Goal: Information Seeking & Learning: Learn about a topic

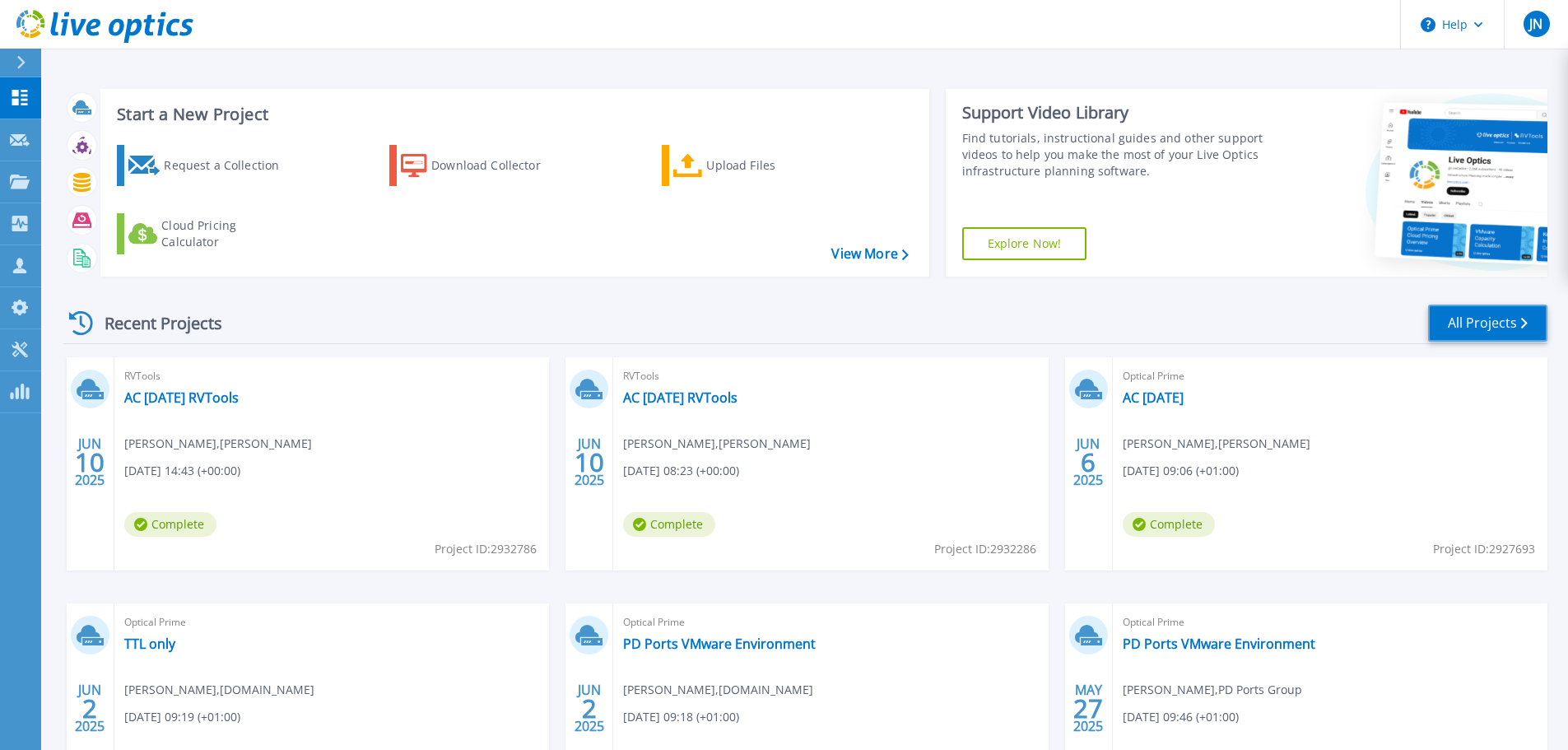
click at [1497, 326] on link "All Projects" at bounding box center [1488, 323] width 119 height 37
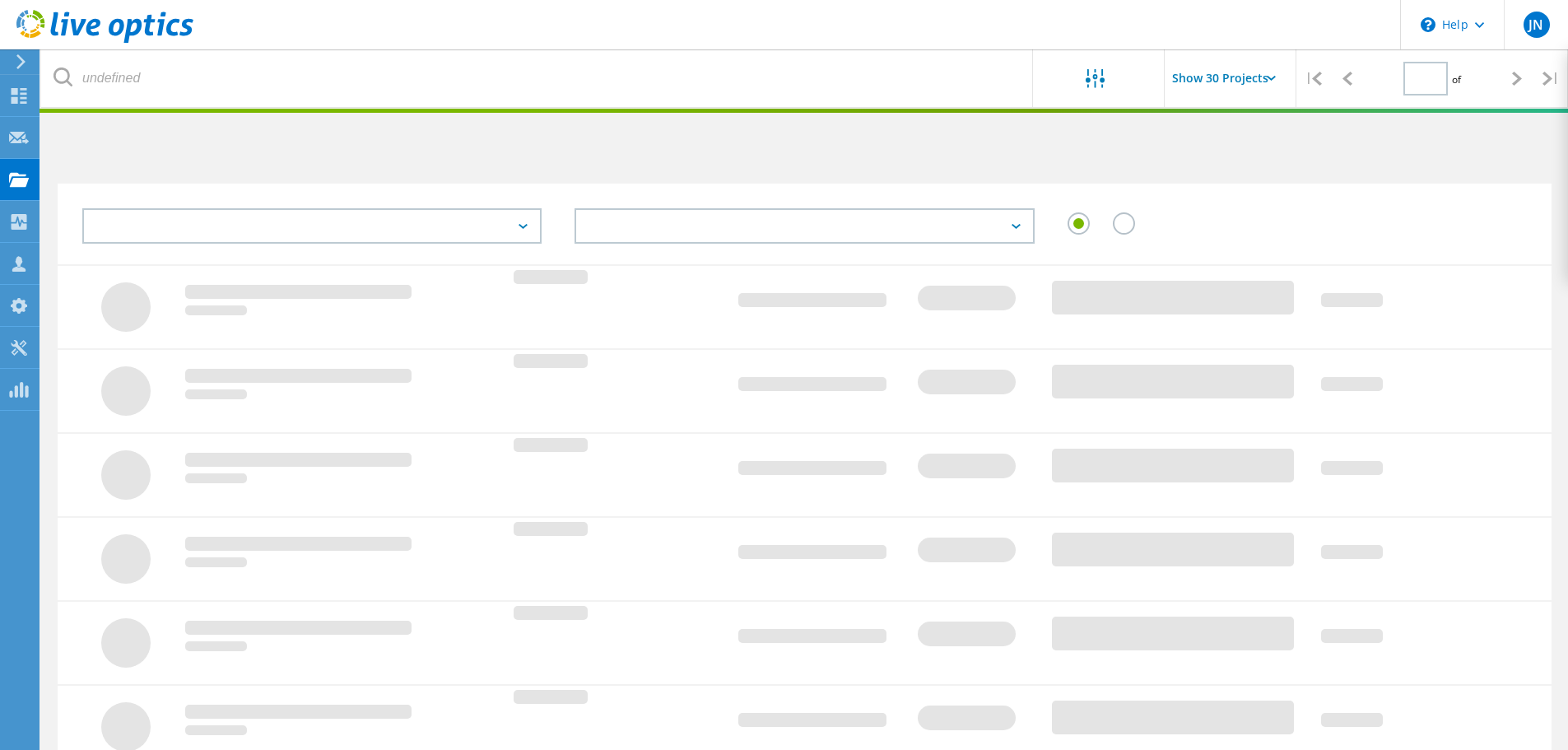
type input "1"
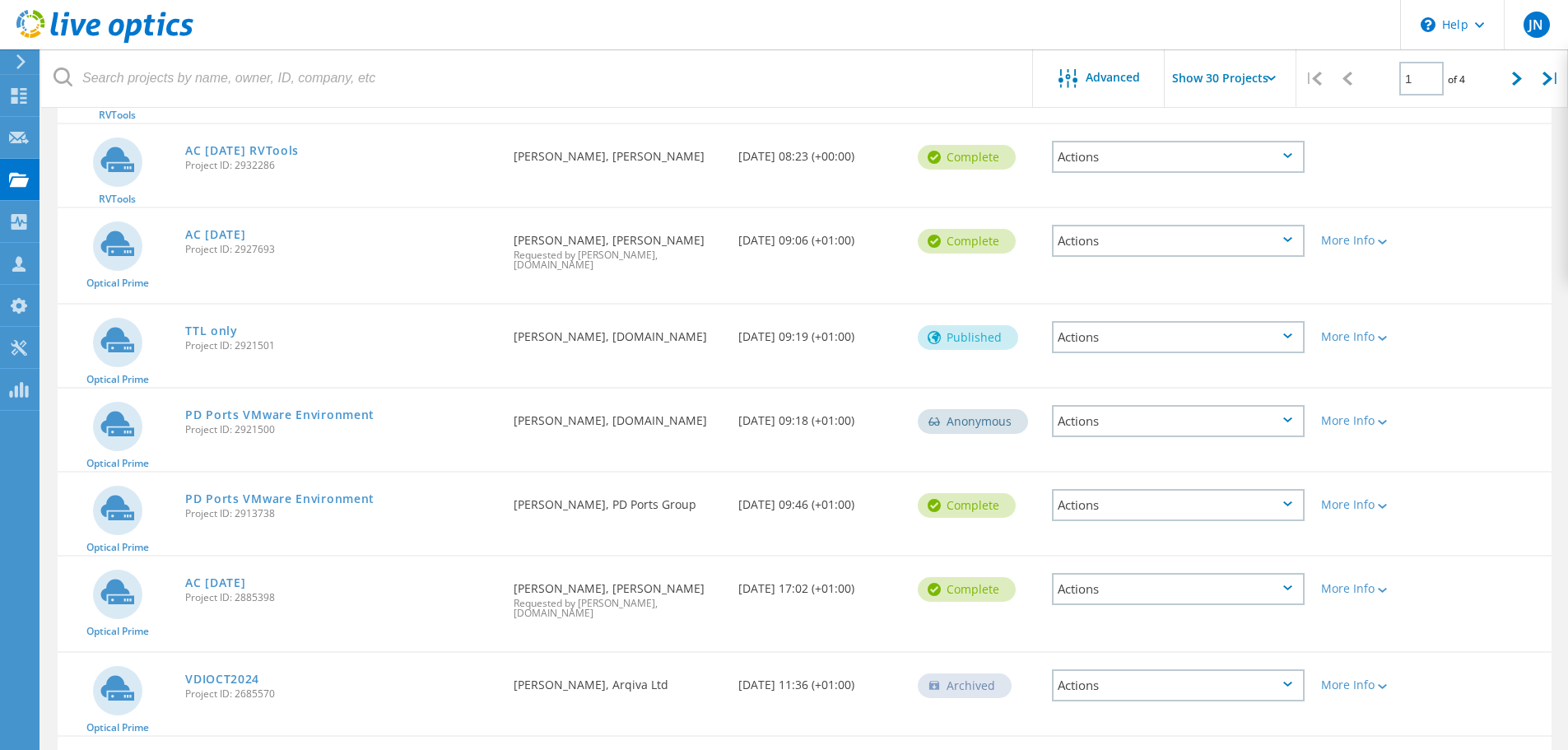
scroll to position [83, 0]
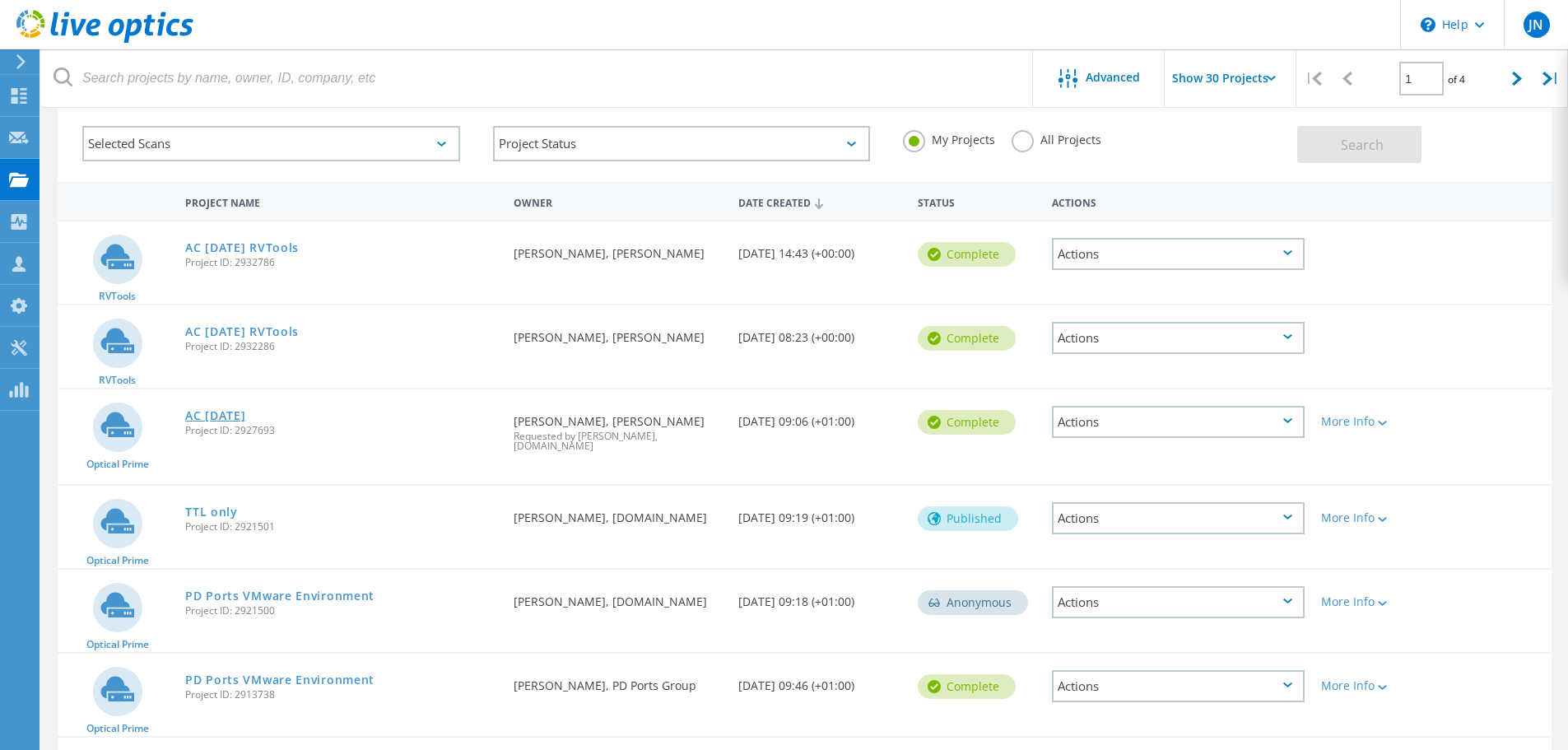
click at [222, 421] on link "AC [DATE]" at bounding box center [215, 415] width 60 height 12
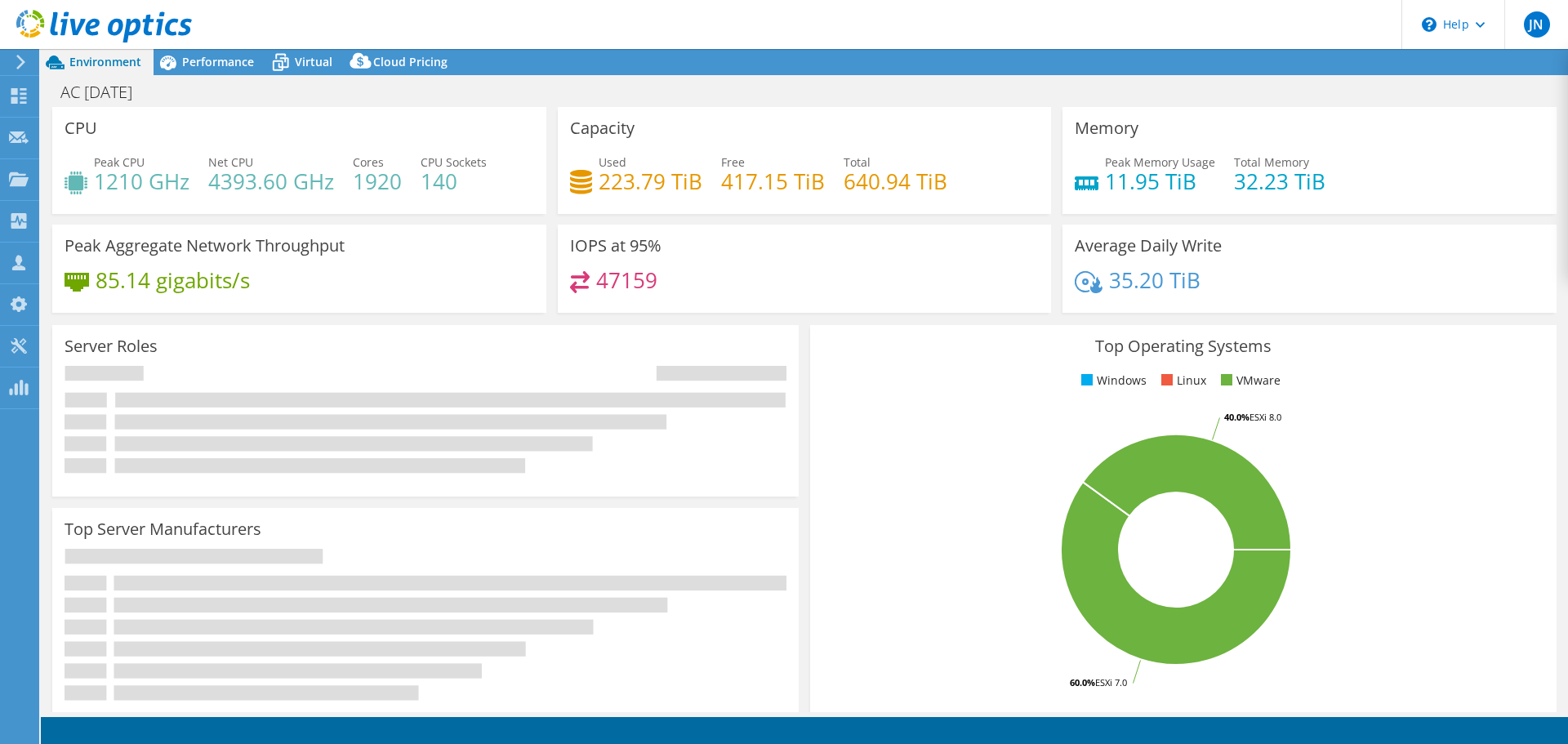
select select "USD"
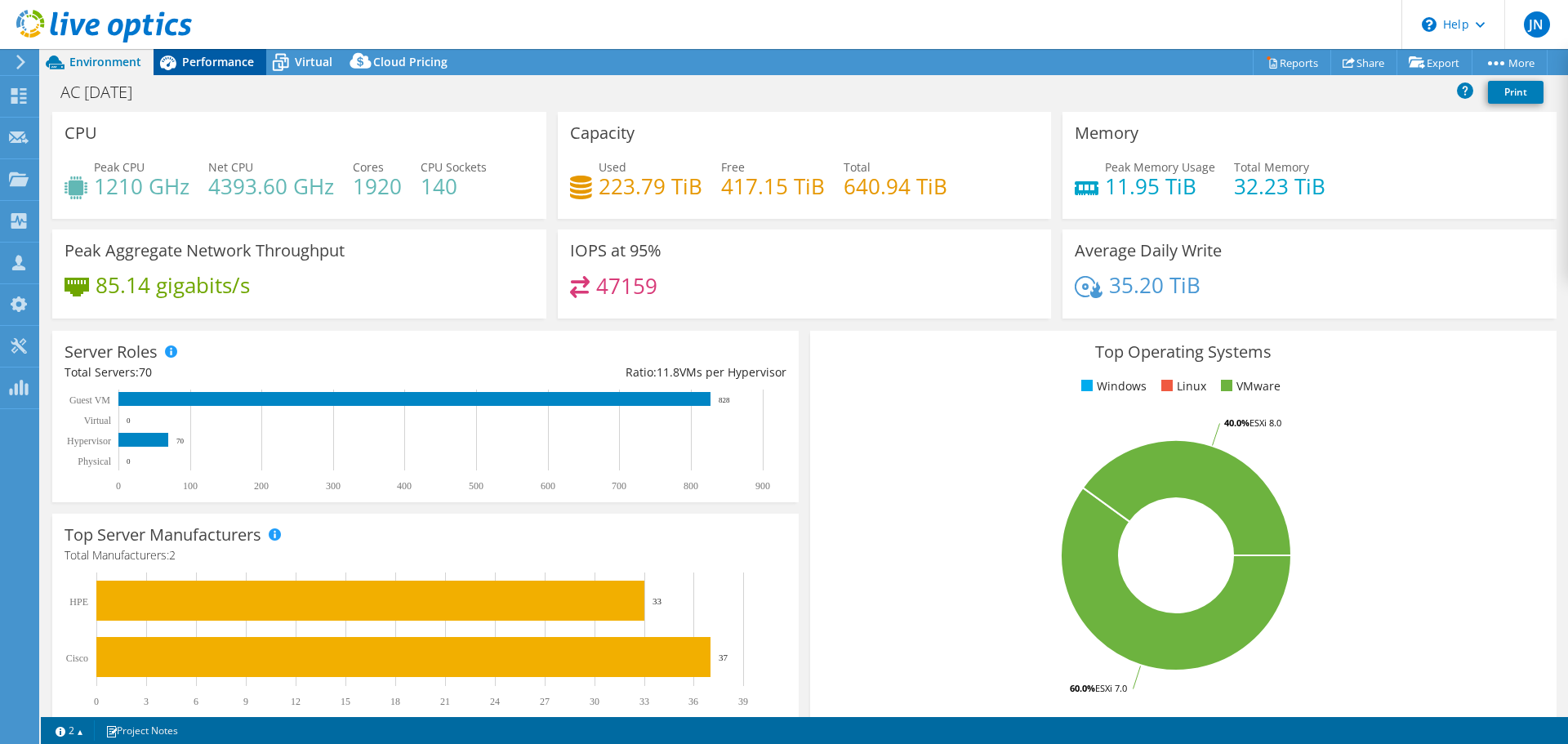
click at [214, 59] on span "Performance" at bounding box center [218, 61] width 72 height 15
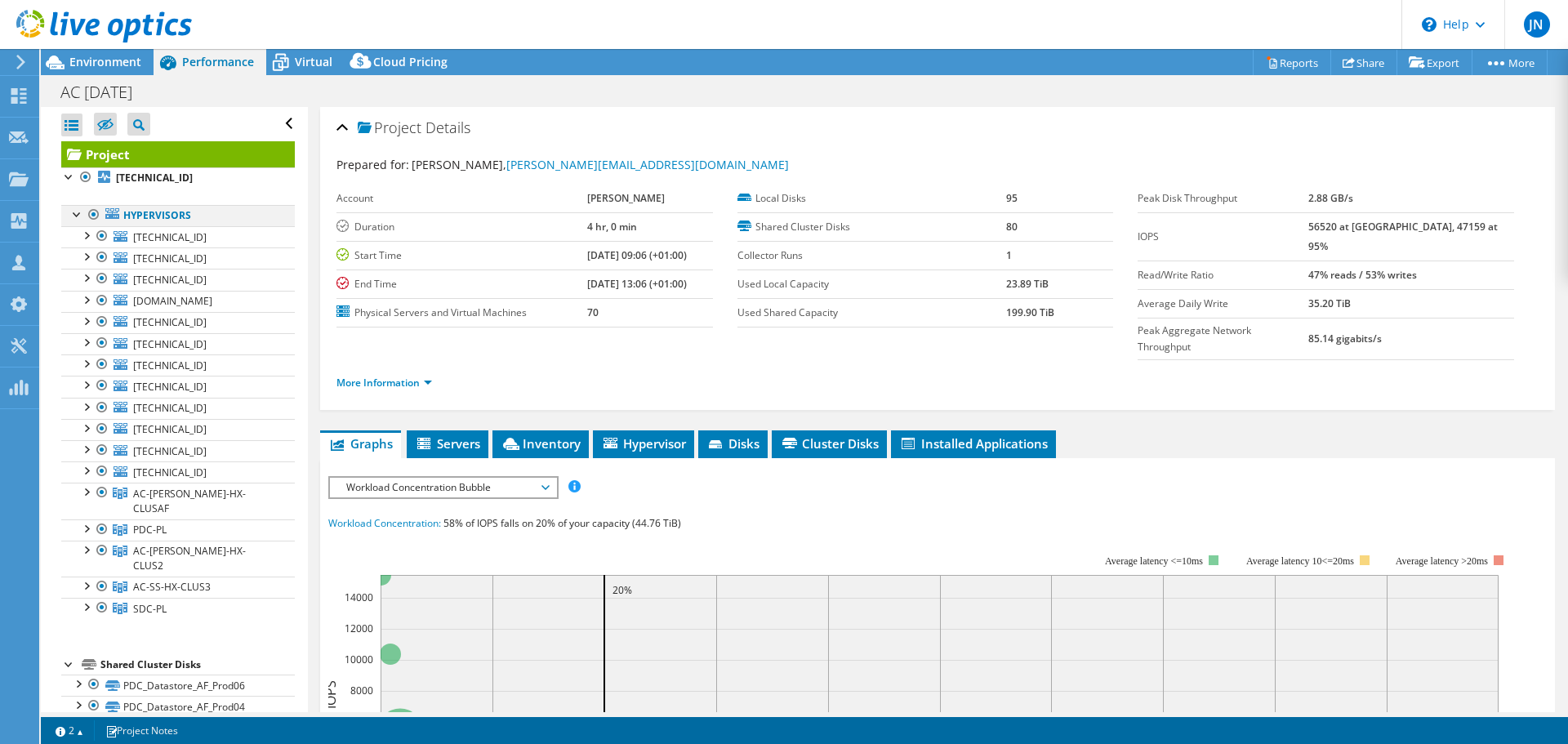
click at [92, 211] on div at bounding box center [94, 215] width 16 height 20
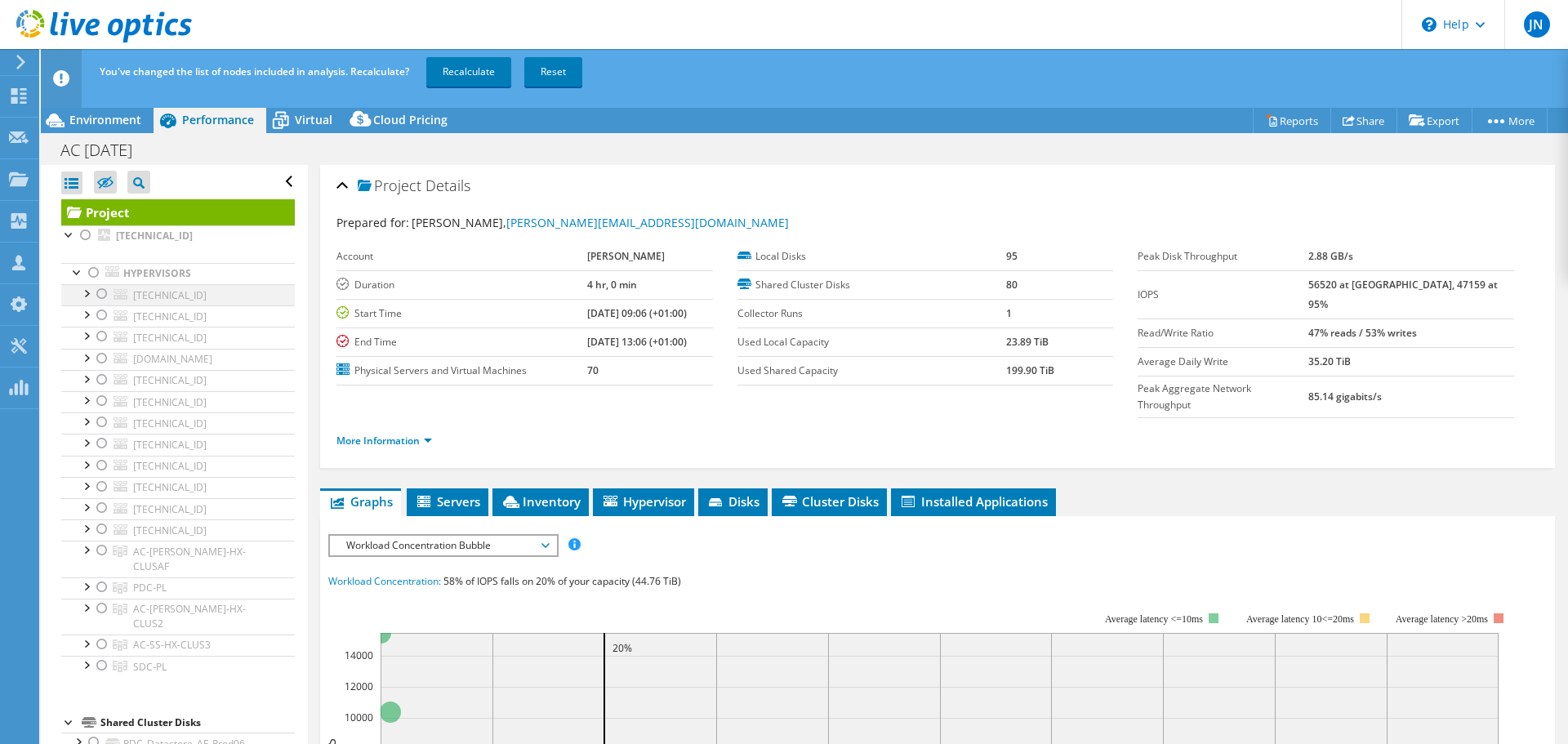
click at [100, 299] on div at bounding box center [102, 294] width 16 height 20
click at [102, 318] on div at bounding box center [102, 315] width 16 height 20
click at [105, 336] on div at bounding box center [102, 337] width 16 height 20
click at [492, 76] on link "Recalculate" at bounding box center [468, 72] width 85 height 29
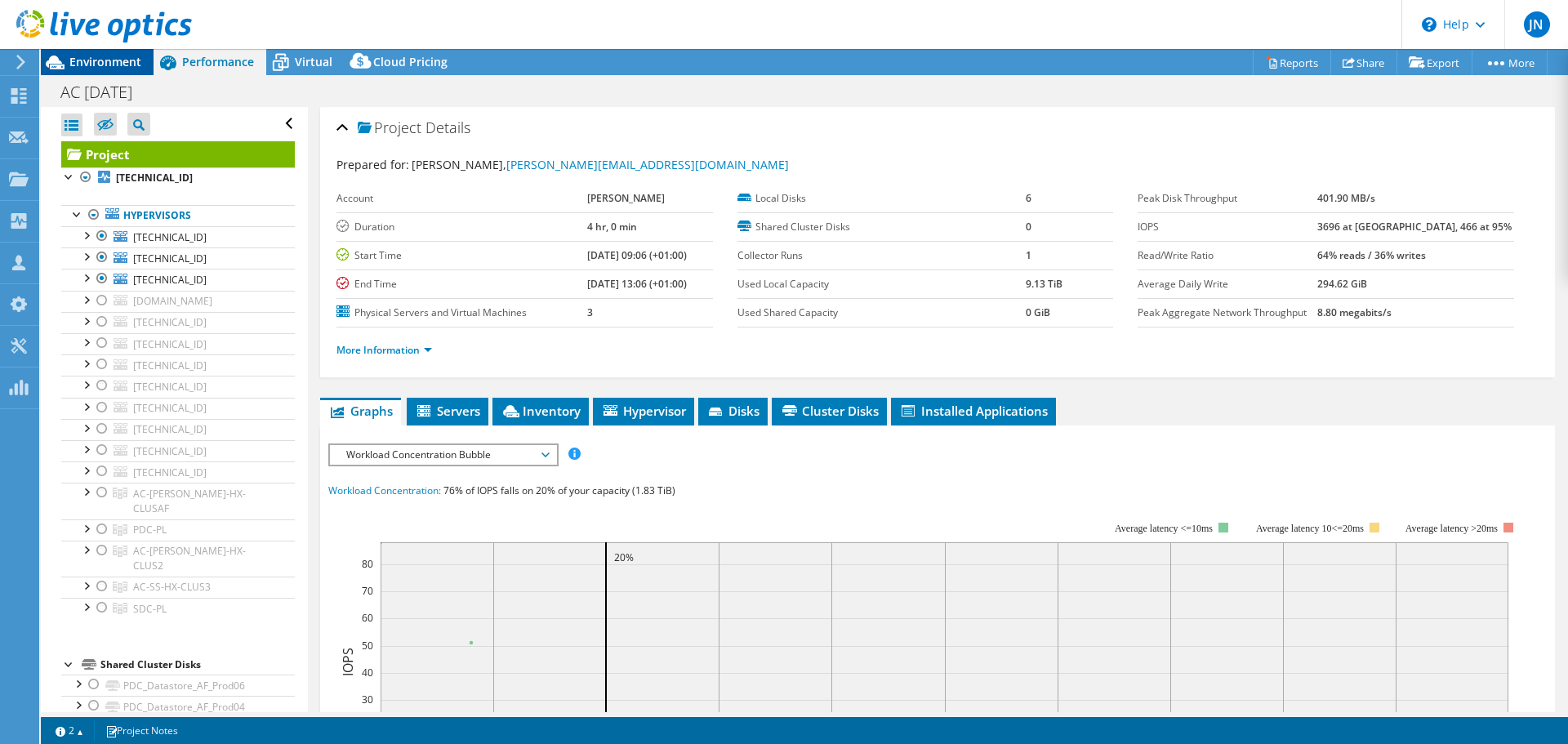
click at [135, 74] on div "Environment" at bounding box center [97, 62] width 113 height 26
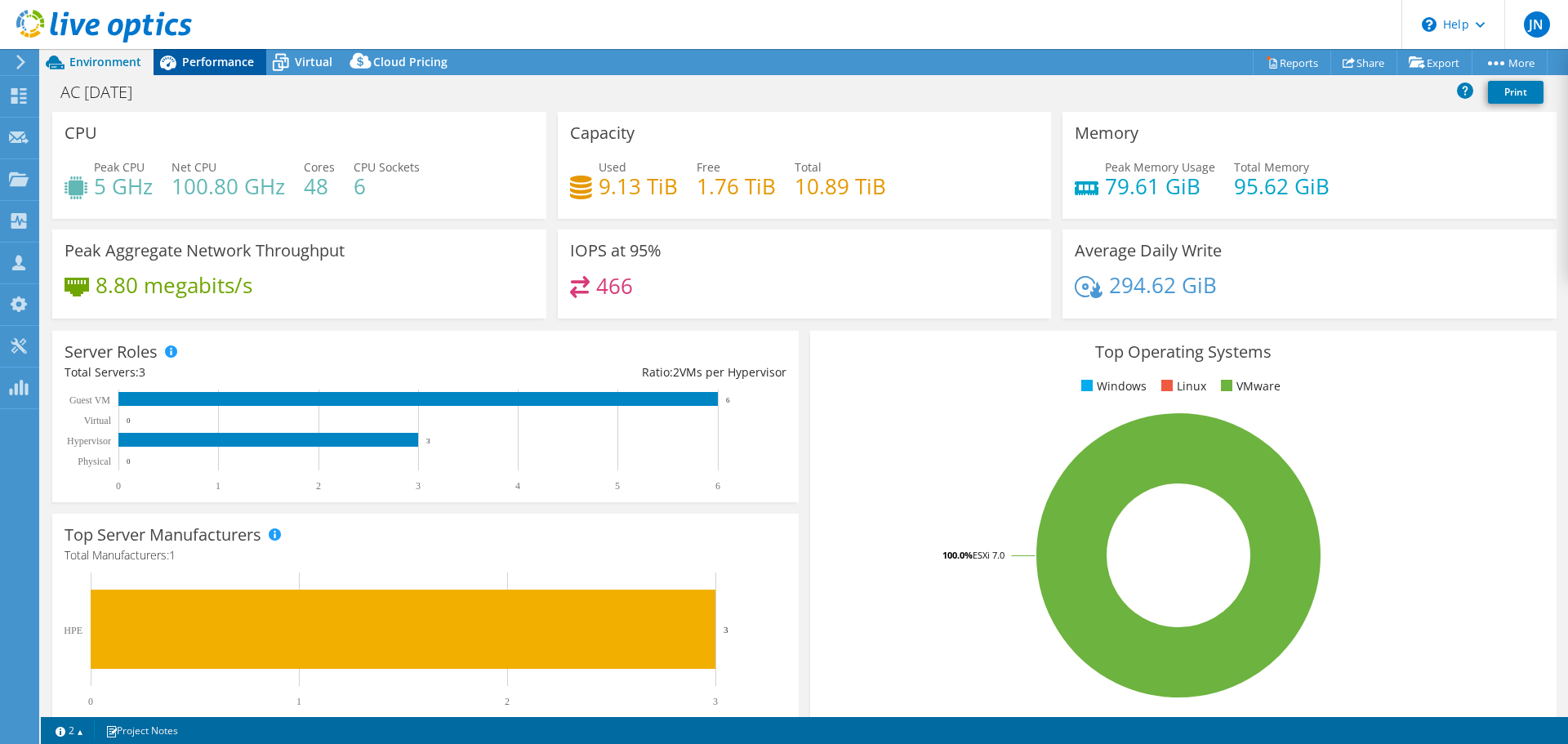
click at [231, 66] on span "Performance" at bounding box center [218, 61] width 72 height 15
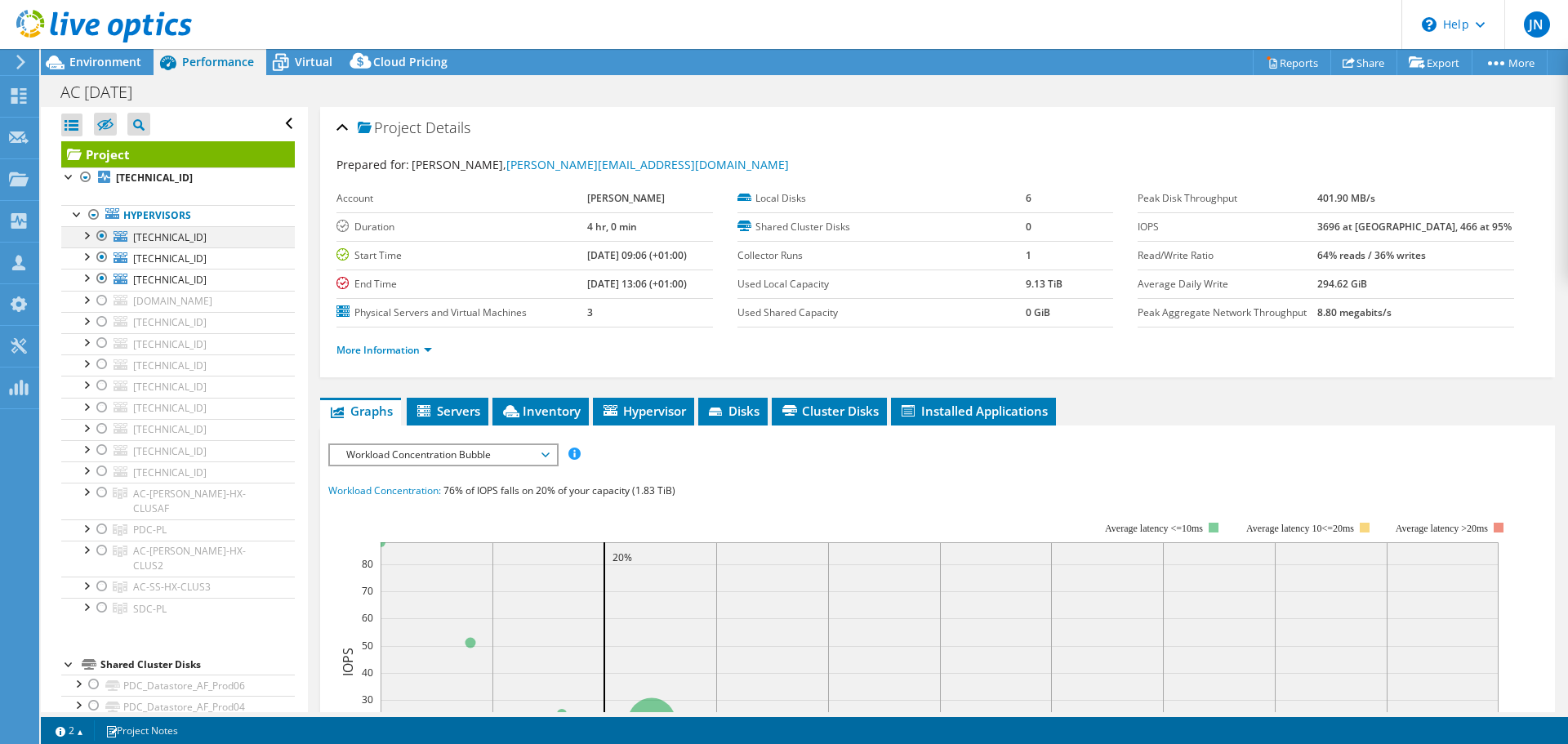
click at [83, 232] on div at bounding box center [86, 234] width 16 height 16
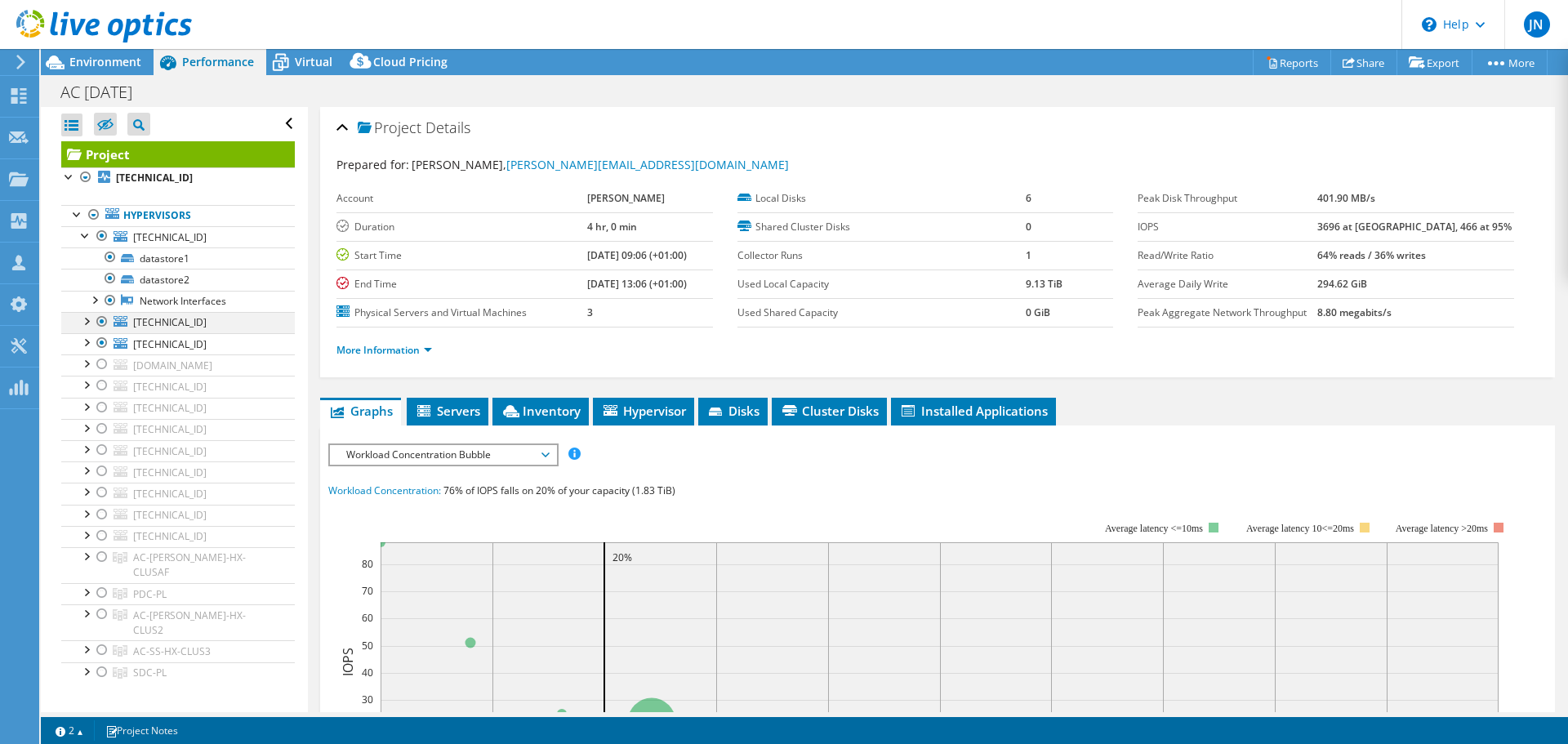
click at [82, 325] on div at bounding box center [86, 320] width 16 height 16
click at [87, 403] on div at bounding box center [86, 406] width 16 height 16
click at [105, 41] on icon at bounding box center [104, 26] width 176 height 34
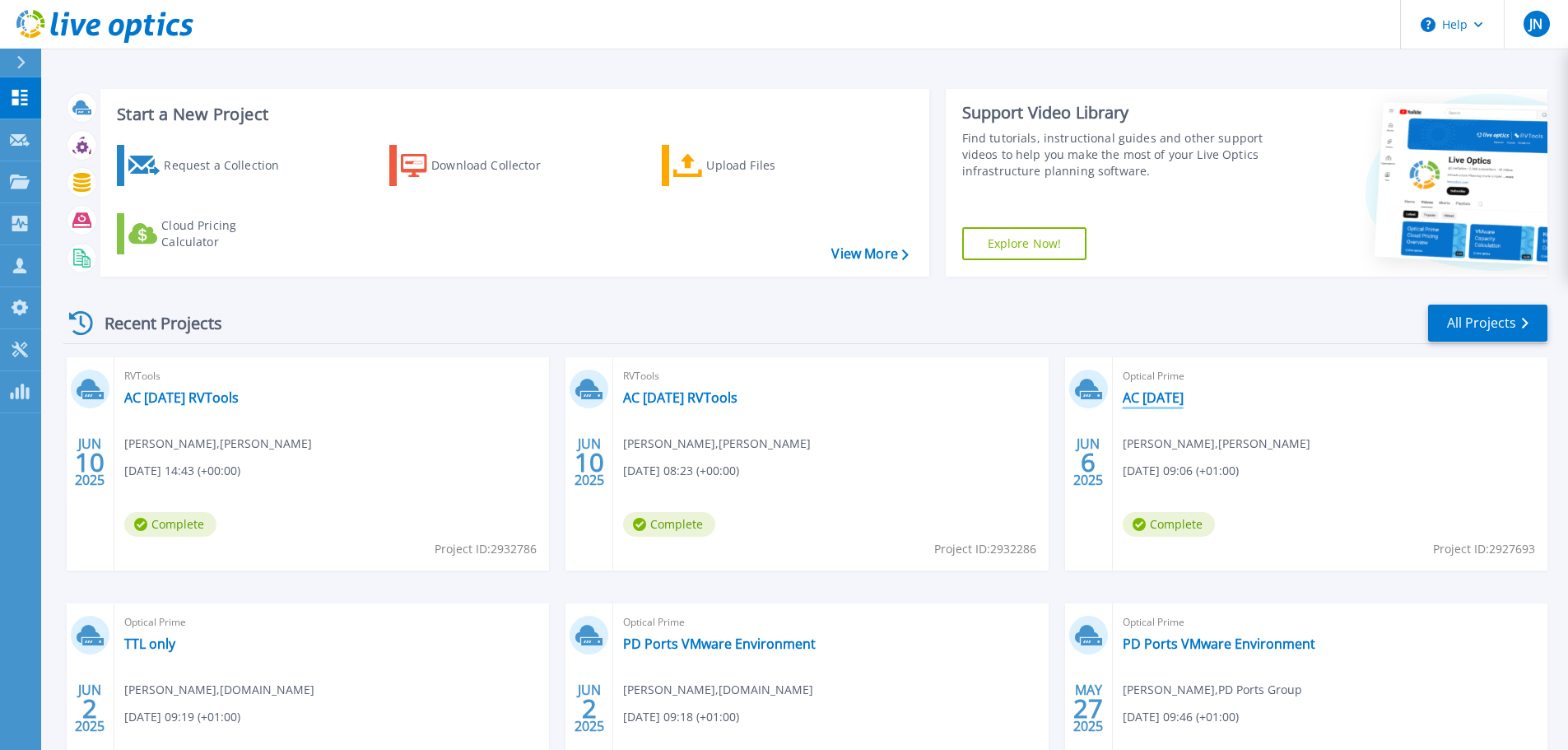
click at [1184, 398] on link "AC [DATE]" at bounding box center [1154, 397] width 61 height 17
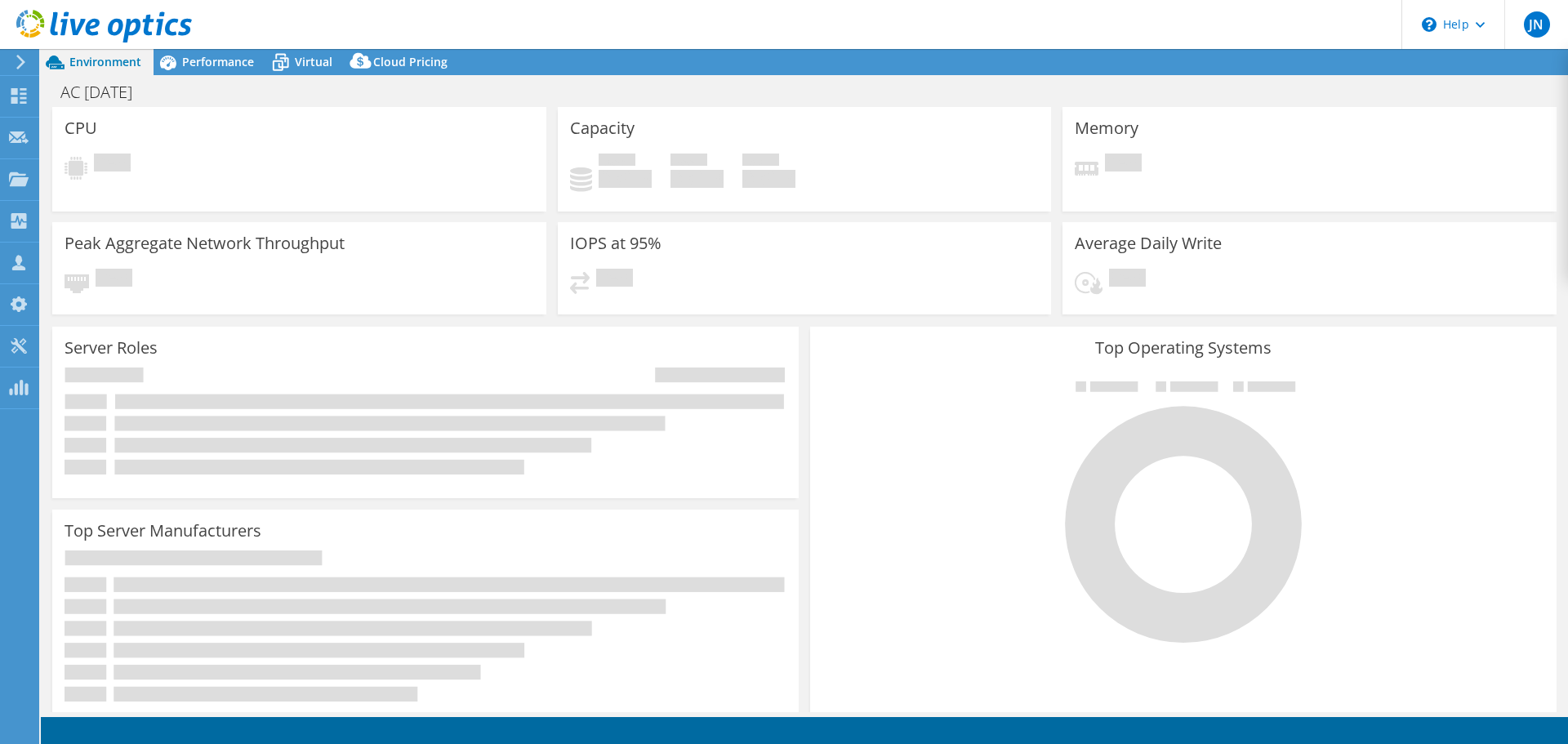
select select "USD"
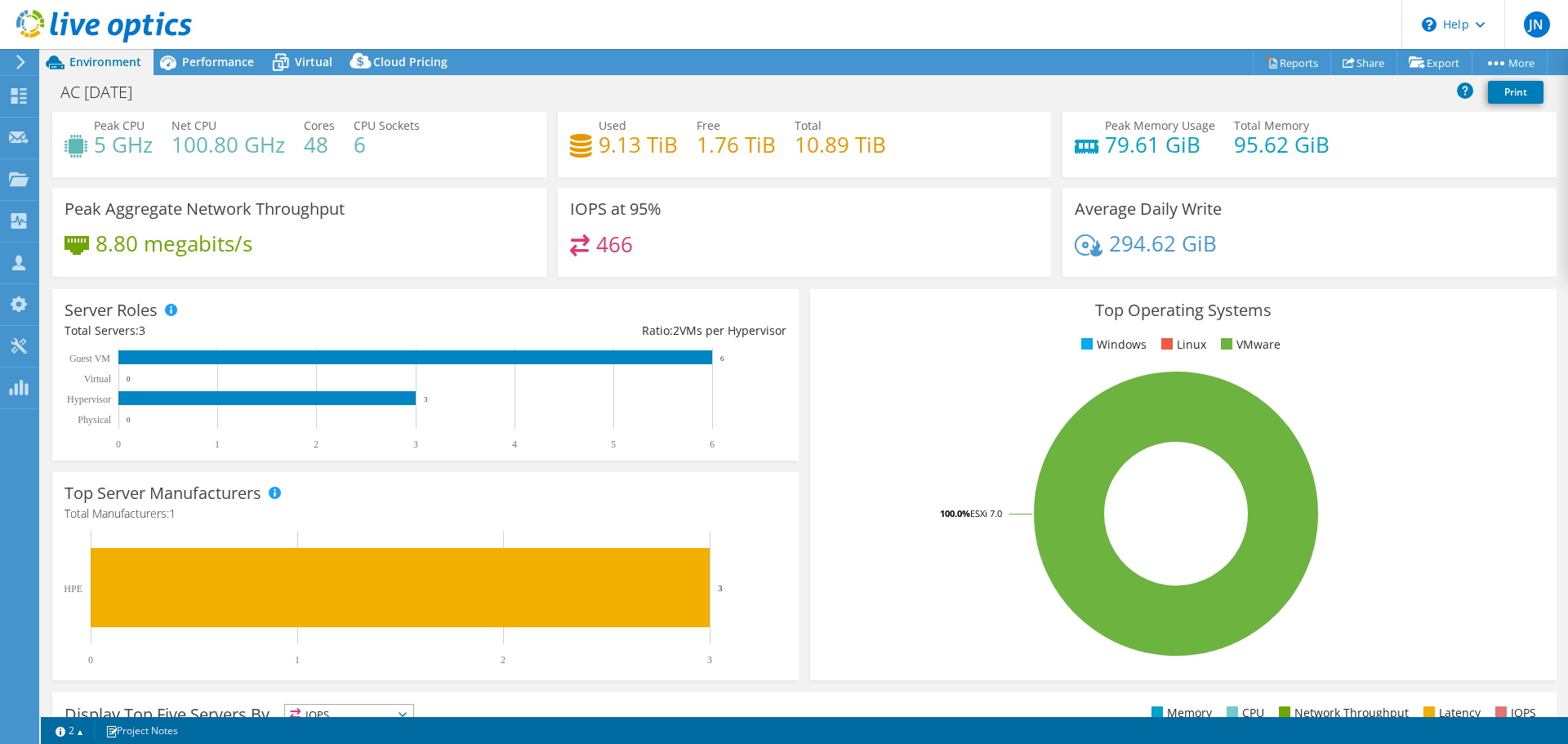
scroll to position [82, 0]
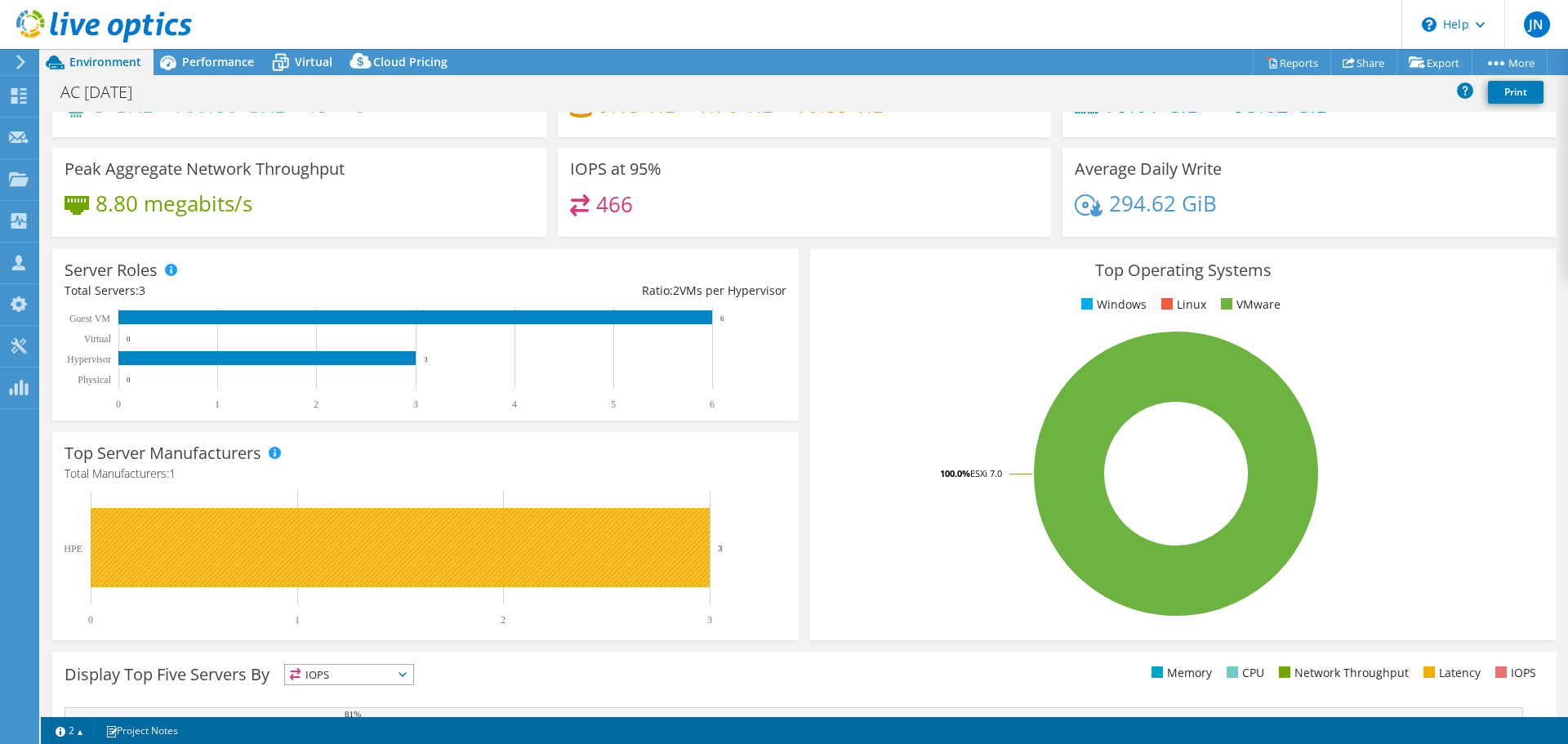
click at [631, 564] on rect at bounding box center [399, 547] width 619 height 79
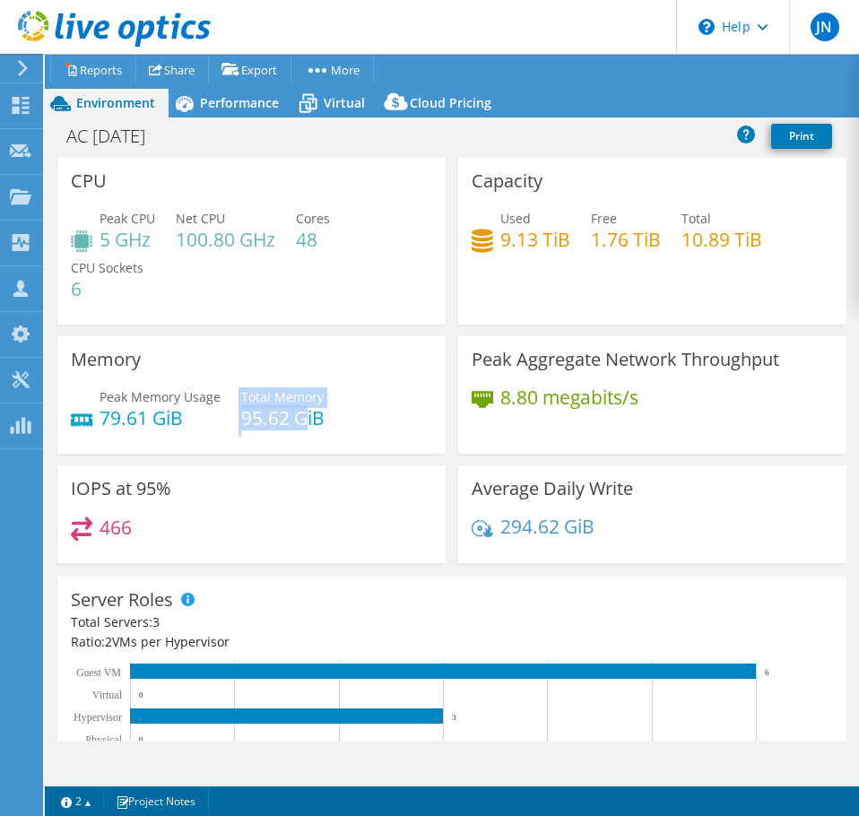
drag, startPoint x: 235, startPoint y: 421, endPoint x: 323, endPoint y: 426, distance: 88.0
click at [310, 423] on div "Peak Memory Usage 79.61 GiB Total Memory 95.62 GiB" at bounding box center [251, 416] width 361 height 58
click at [310, 416] on h4 "95.62 GiB" at bounding box center [282, 418] width 83 height 20
drag, startPoint x: 335, startPoint y: 418, endPoint x: 241, endPoint y: 421, distance: 94.2
click at [241, 421] on div "Peak Memory Usage 79.61 GiB Total Memory 95.62 GiB" at bounding box center [251, 416] width 361 height 58
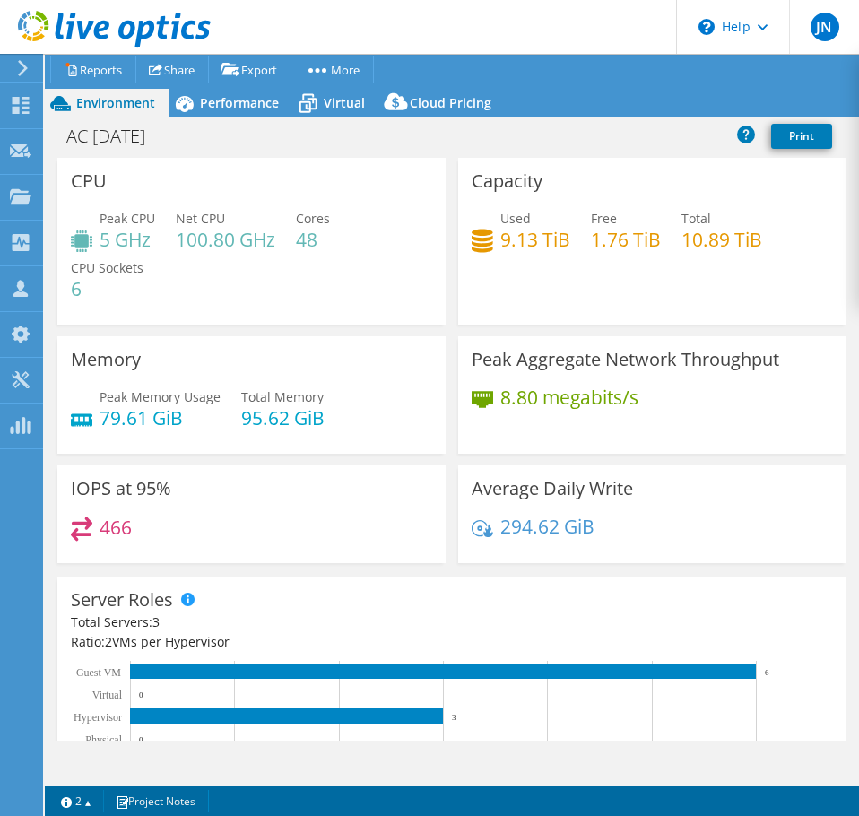
click at [358, 355] on div "Memory Peak Memory Usage 79.61 GiB Total Memory 95.62 GiB" at bounding box center [251, 394] width 388 height 117
click at [335, 423] on div "Peak Memory Usage 79.61 GiB Total Memory 95.62 GiB" at bounding box center [251, 416] width 361 height 58
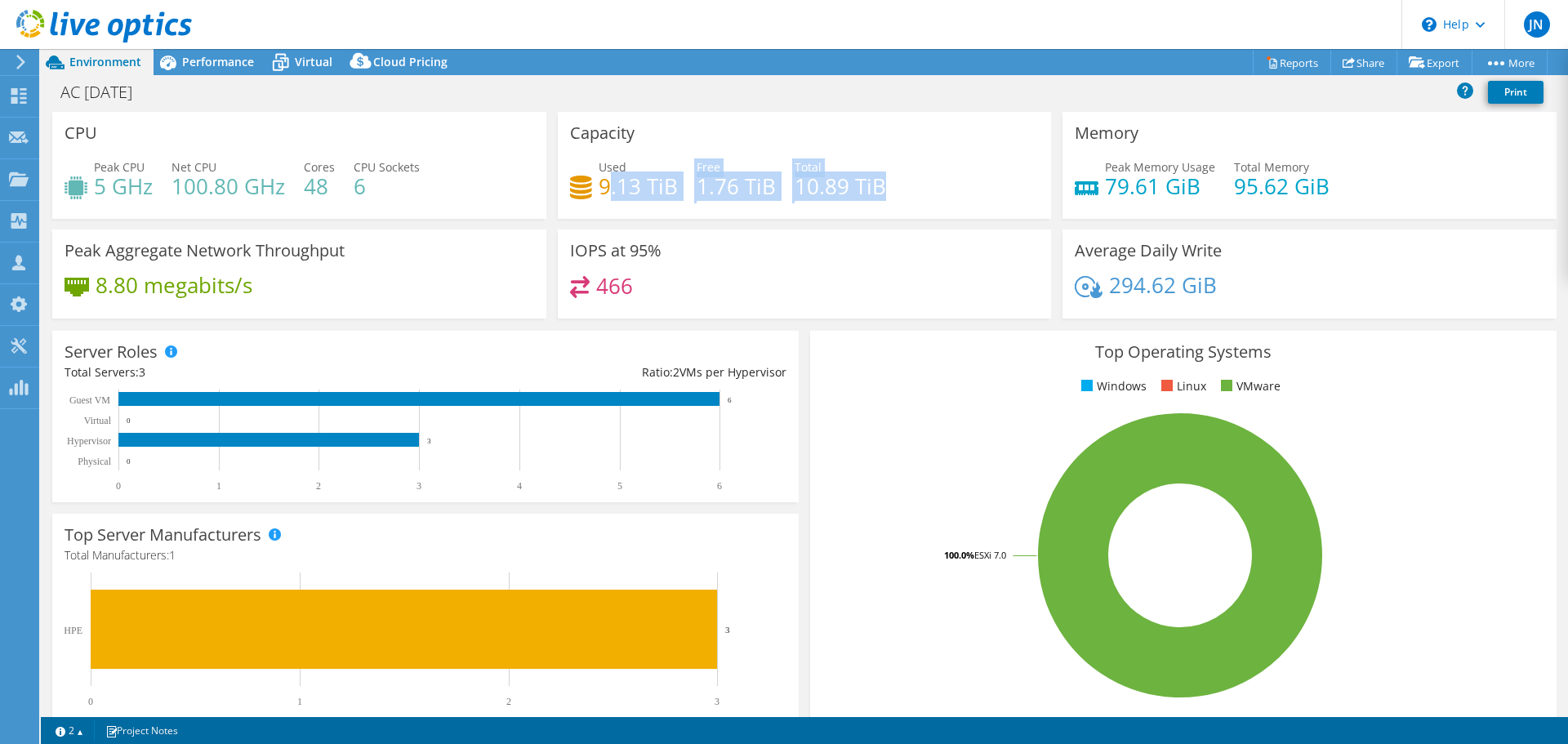
drag, startPoint x: 601, startPoint y: 186, endPoint x: 865, endPoint y: 200, distance: 264.4
click at [865, 200] on div "Used 9.13 TiB Free 1.76 TiB Total 10.89 TiB" at bounding box center [804, 185] width 469 height 53
click at [886, 189] on div "Used 9.13 TiB Free 1.76 TiB Total 10.89 TiB" at bounding box center [804, 185] width 469 height 53
click at [310, 61] on span "Virtual" at bounding box center [313, 61] width 37 height 15
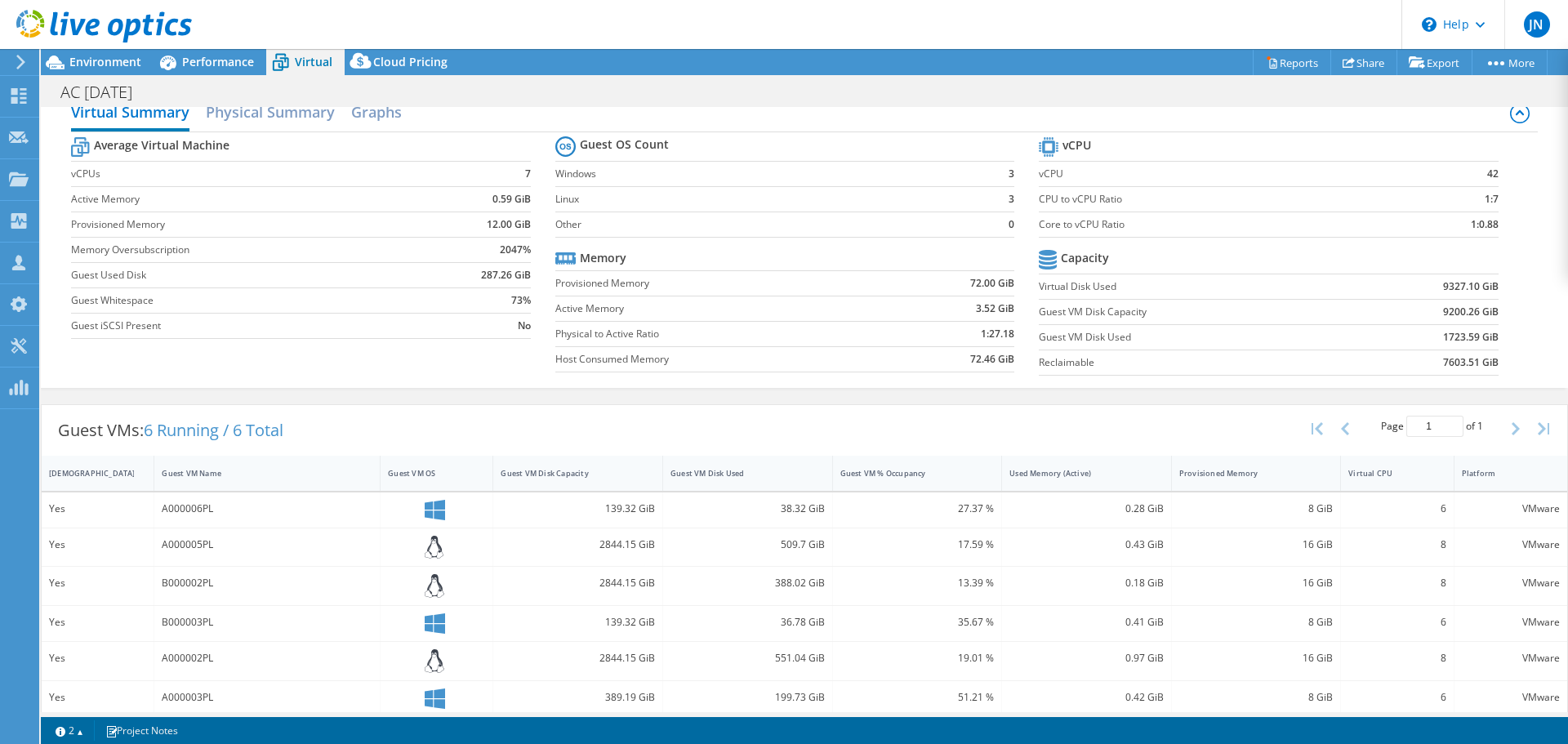
scroll to position [36, 0]
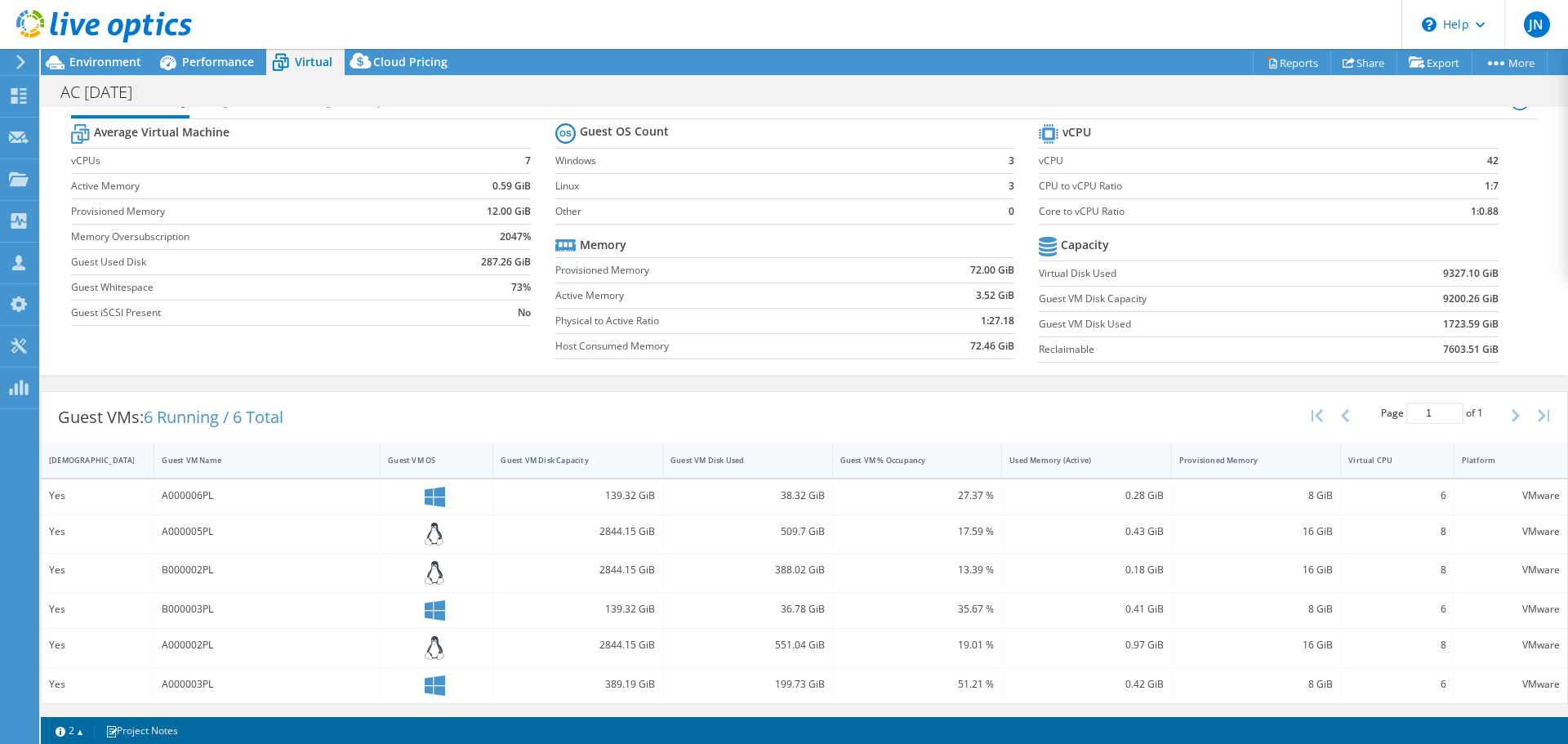
click at [557, 462] on div "Guest VM Disk Capacity" at bounding box center [568, 460] width 135 height 11
click at [577, 458] on div "Guest VM Disk Capacity" at bounding box center [568, 460] width 135 height 11
drag, startPoint x: 589, startPoint y: 499, endPoint x: 645, endPoint y: 502, distance: 56.1
click at [625, 499] on div "2844.15 GiB" at bounding box center [577, 495] width 154 height 18
click at [671, 506] on div "551.04 GiB" at bounding box center [748, 498] width 169 height 38
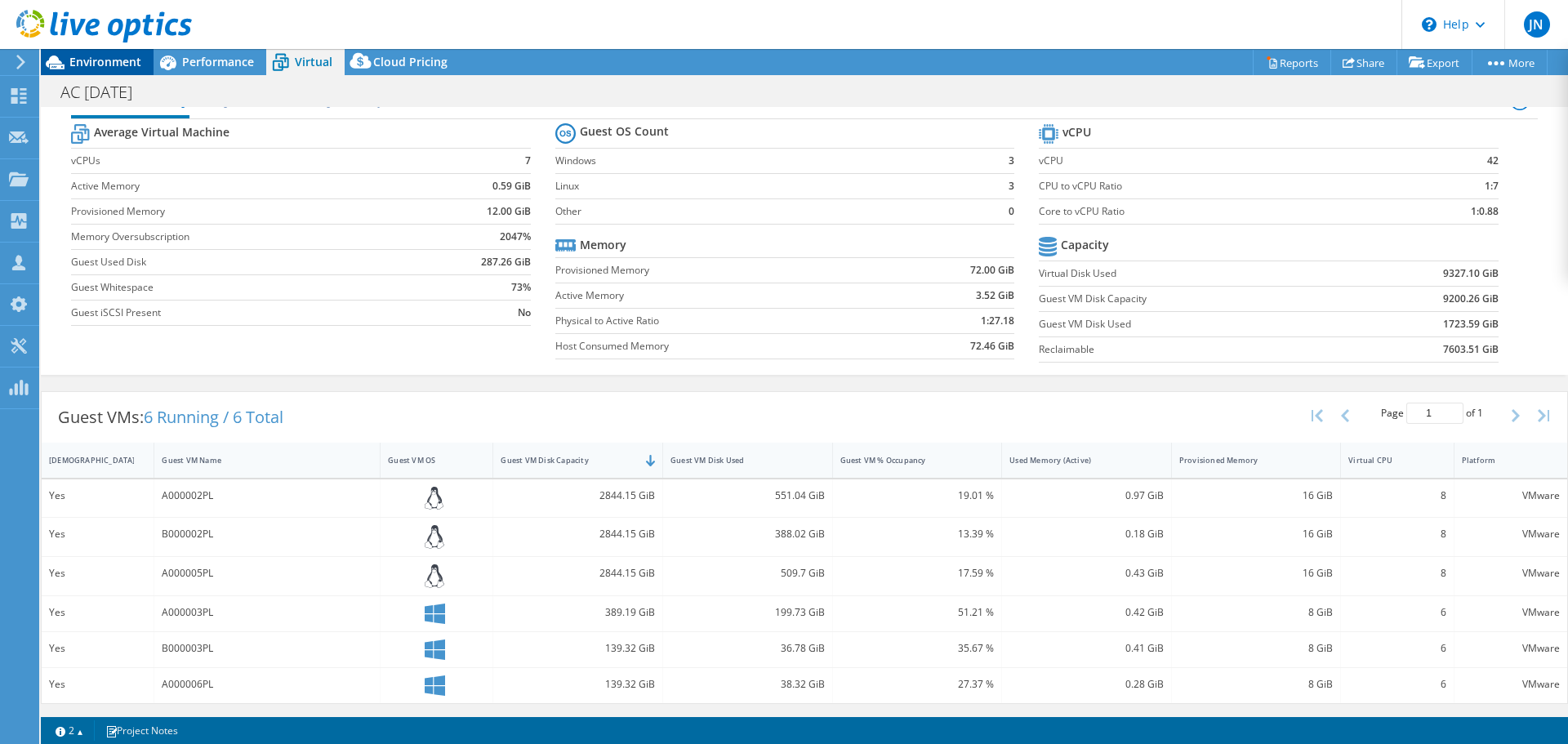
click at [101, 59] on span "Environment" at bounding box center [105, 61] width 72 height 15
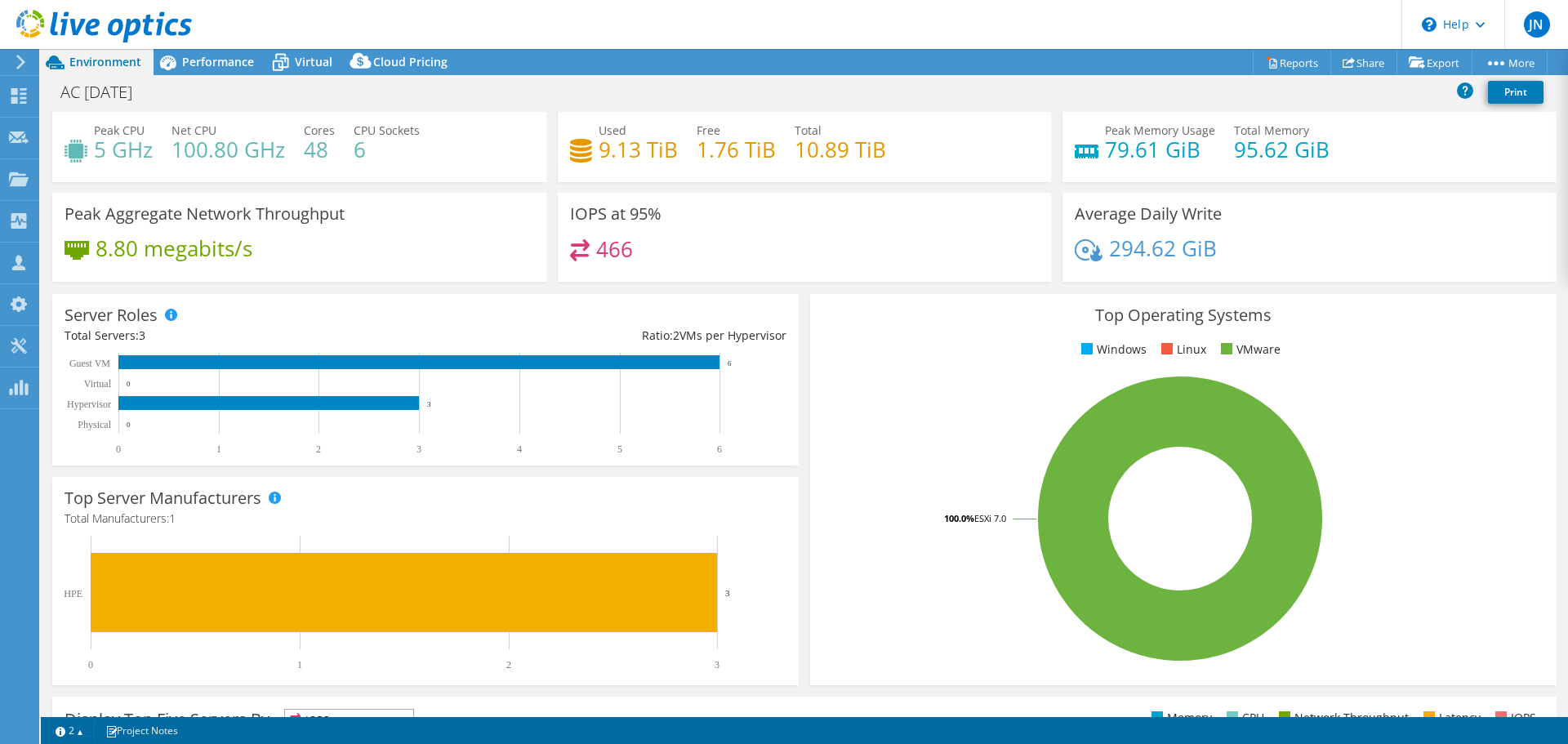
scroll to position [0, 0]
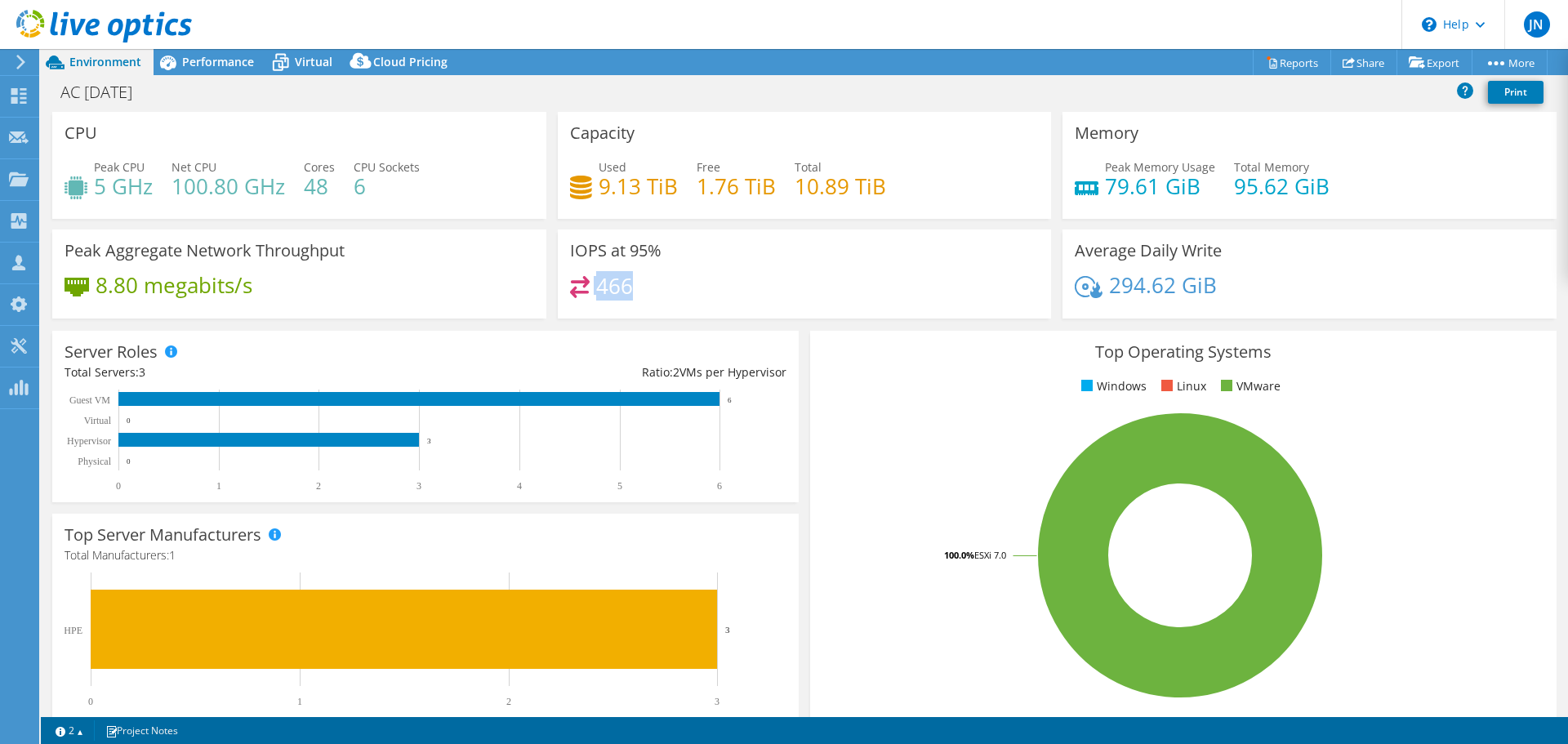
drag, startPoint x: 611, startPoint y: 286, endPoint x: 582, endPoint y: 287, distance: 29.0
click at [582, 287] on div "466" at bounding box center [804, 293] width 469 height 36
click at [677, 280] on div "466" at bounding box center [804, 293] width 469 height 36
